Goal: Navigation & Orientation: Find specific page/section

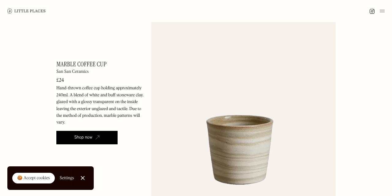
scroll to position [35, 0]
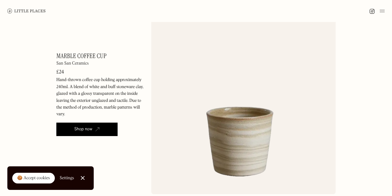
click at [99, 128] on img at bounding box center [97, 129] width 4 height 4
click at [74, 64] on div "San San Ceramics" at bounding box center [72, 63] width 32 height 4
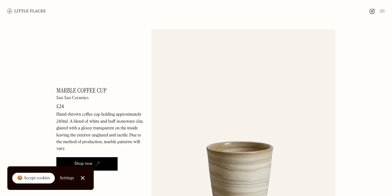
scroll to position [0, 0]
click at [33, 11] on img at bounding box center [26, 11] width 38 height 5
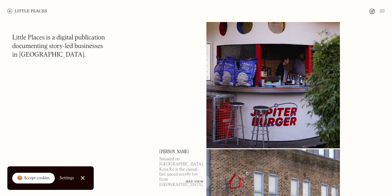
scroll to position [6644, 0]
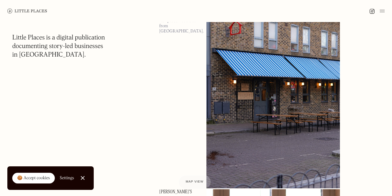
click at [382, 9] on img at bounding box center [381, 10] width 5 height 7
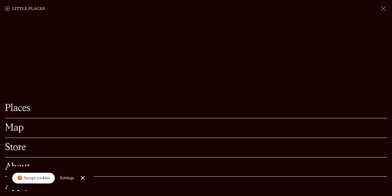
scroll to position [6714, 0]
click at [14, 152] on link "Store" at bounding box center [196, 147] width 382 height 9
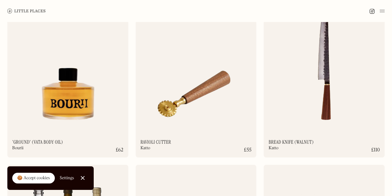
scroll to position [2028, 0]
